Goal: Find specific page/section: Find specific page/section

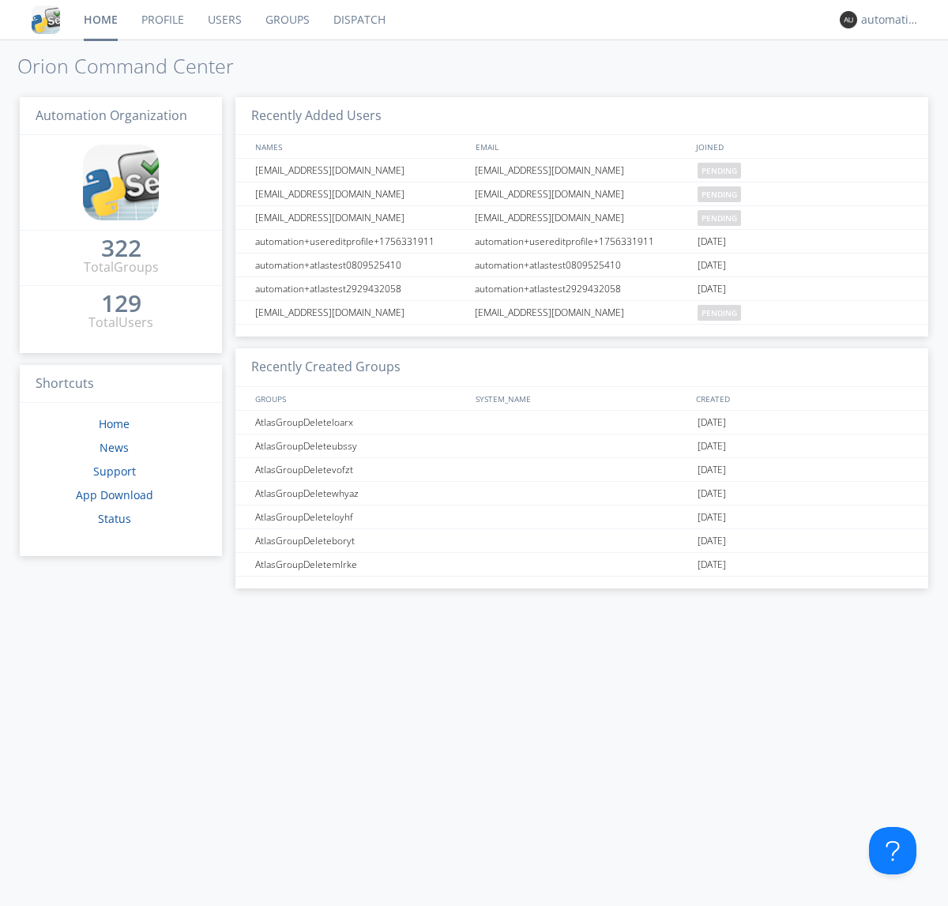
click at [358, 20] on link "Dispatch" at bounding box center [360, 20] width 76 height 40
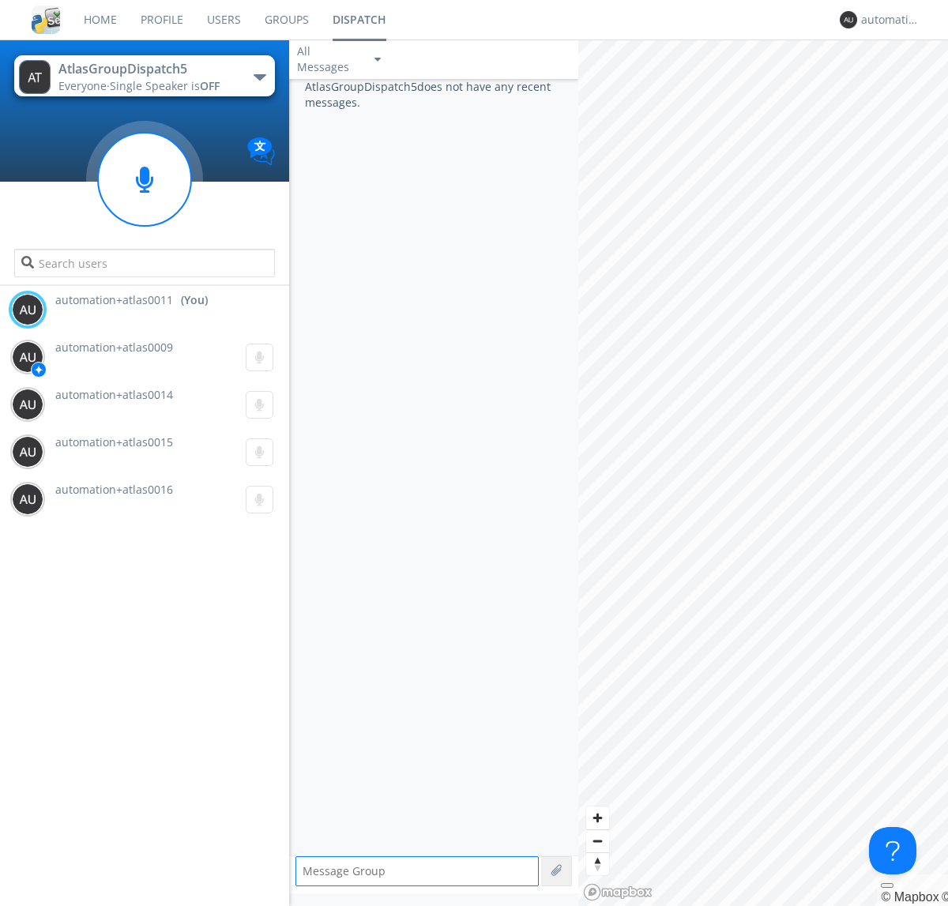
click at [259, 77] on div "button" at bounding box center [260, 77] width 13 height 6
click at [0, 0] on span "AtlasGroupDispatch6" at bounding box center [0, 0] width 0 height 0
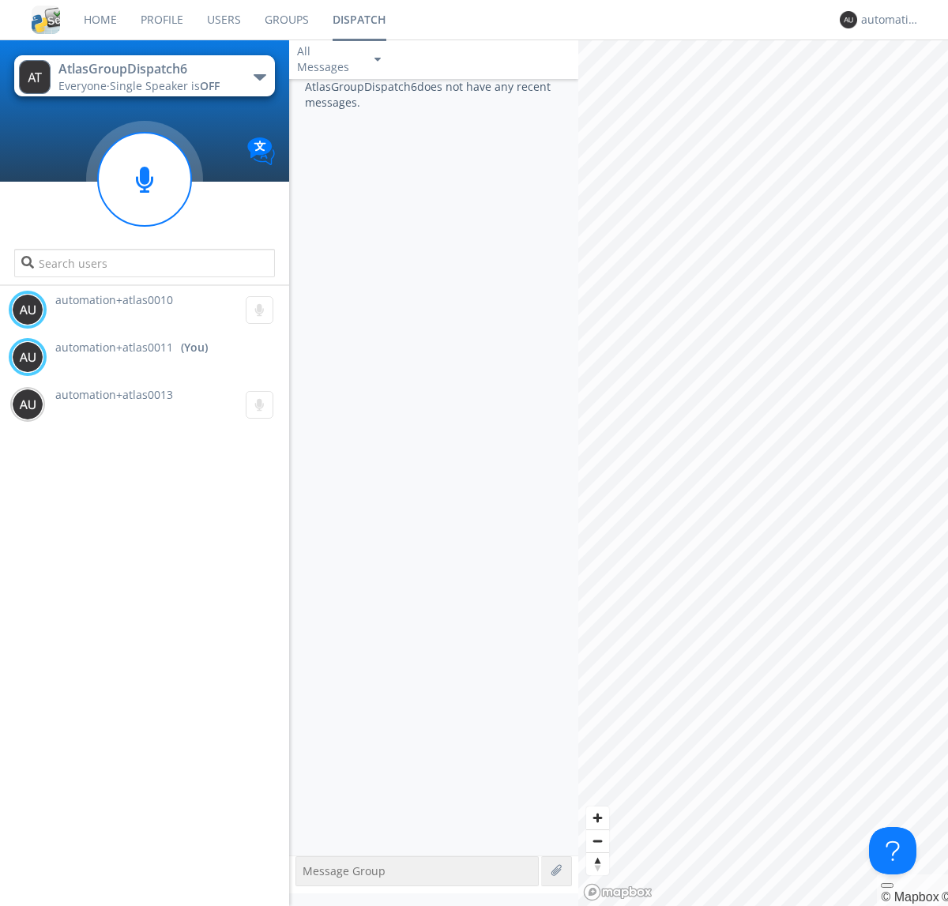
click at [259, 77] on div "button" at bounding box center [260, 77] width 13 height 6
click at [0, 0] on span "AtlasGroupDispatch5" at bounding box center [0, 0] width 0 height 0
click at [887, 20] on div "automation+atlas0011" at bounding box center [890, 20] width 59 height 16
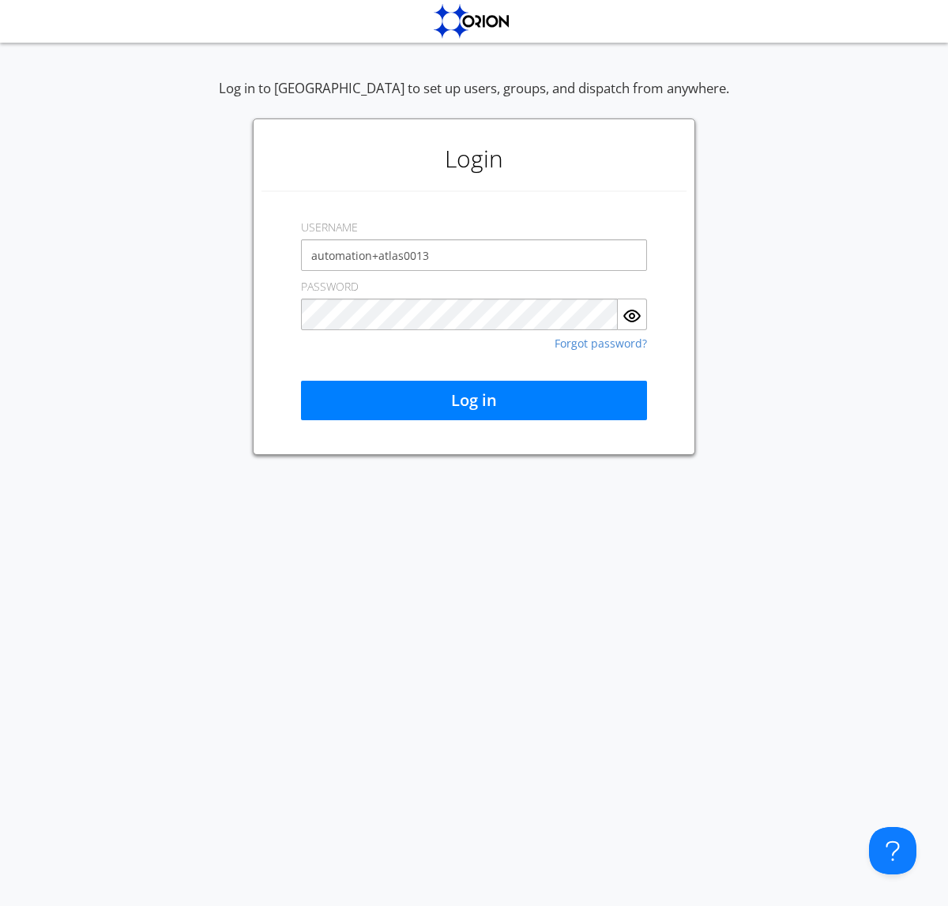
type input "automation+atlas0013"
click at [474, 401] on button "Log in" at bounding box center [474, 401] width 346 height 40
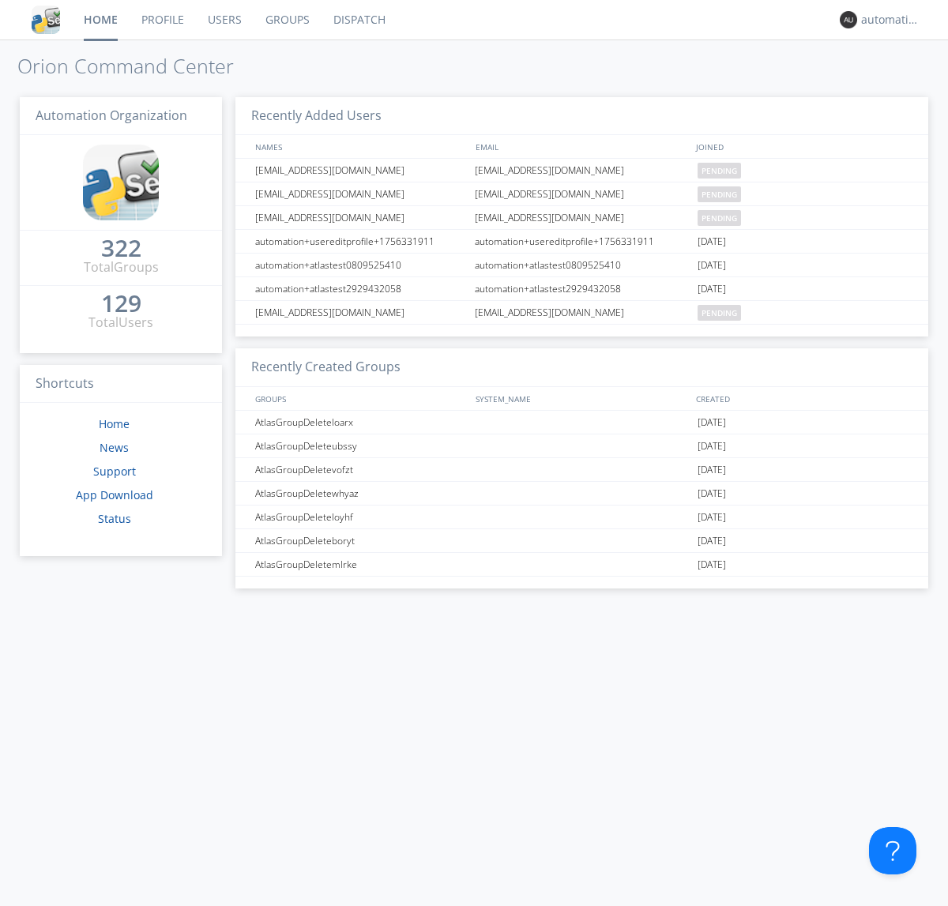
click at [358, 20] on link "Dispatch" at bounding box center [360, 20] width 76 height 40
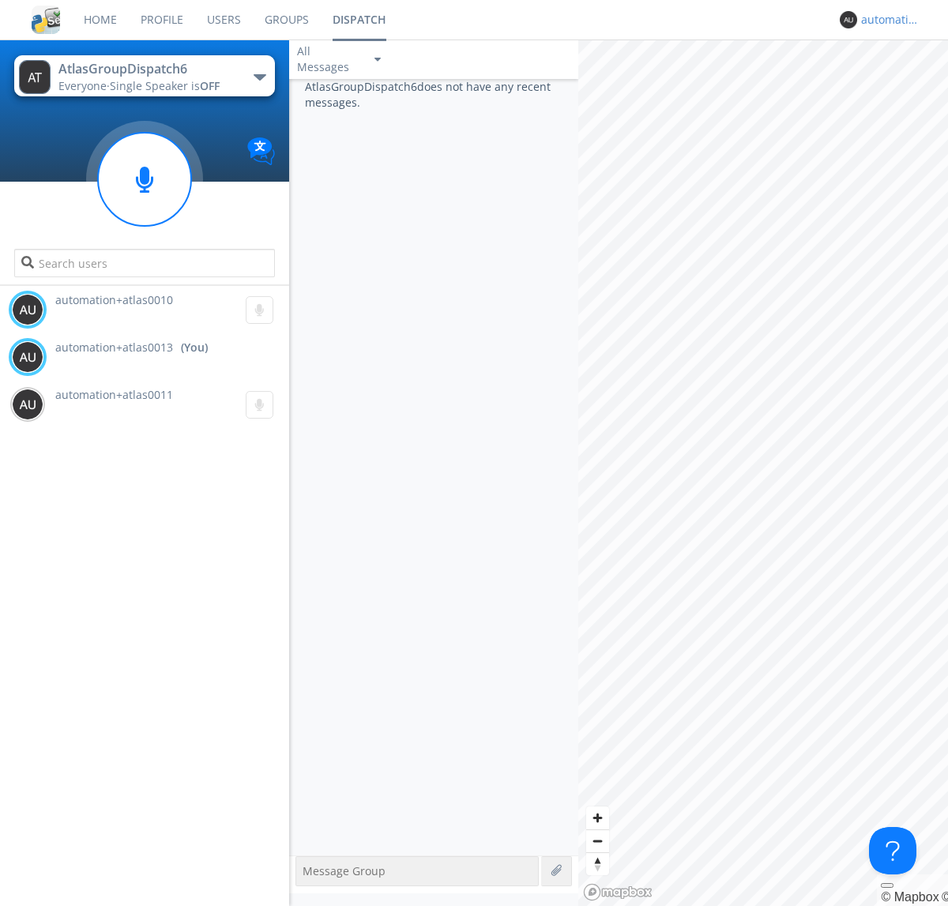
click at [887, 20] on div "automation+atlas0013" at bounding box center [890, 20] width 59 height 16
